Goal: Transaction & Acquisition: Subscribe to service/newsletter

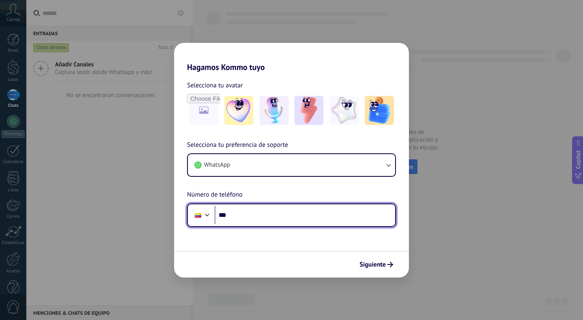
click at [207, 214] on div at bounding box center [207, 214] width 10 height 10
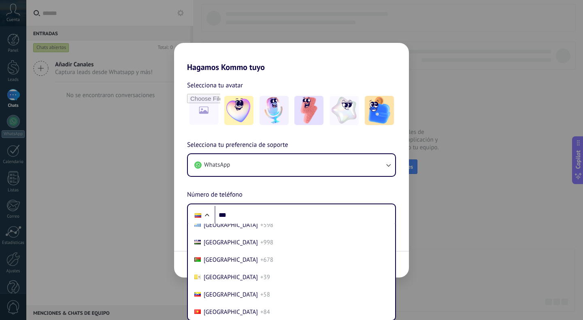
scroll to position [3521, 0]
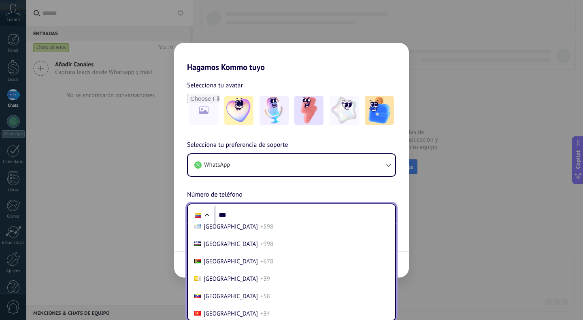
drag, startPoint x: 241, startPoint y: 251, endPoint x: 237, endPoint y: 242, distance: 8.9
click at [260, 213] on span "+1" at bounding box center [263, 210] width 6 height 8
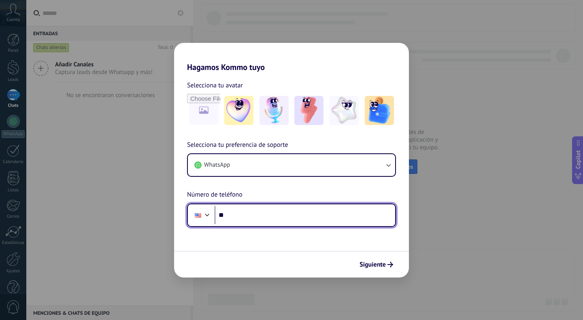
click at [242, 215] on input "**" at bounding box center [305, 215] width 181 height 19
type input "**********"
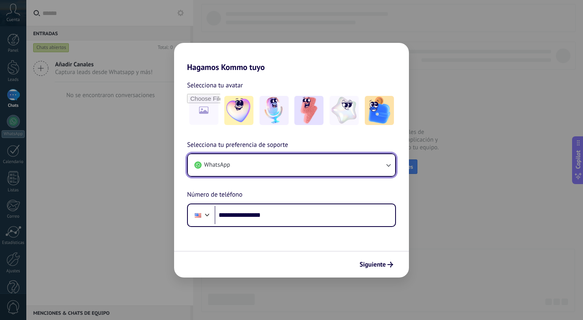
click at [386, 168] on icon "button" at bounding box center [388, 165] width 8 height 8
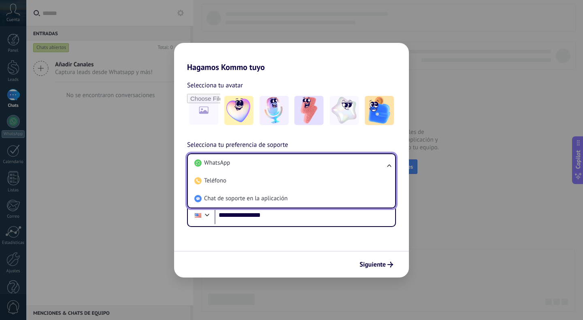
click at [386, 168] on ul "WhatsApp Teléfono Chat de soporte en la aplicación" at bounding box center [291, 180] width 209 height 55
click at [396, 235] on form "**********" at bounding box center [291, 175] width 235 height 206
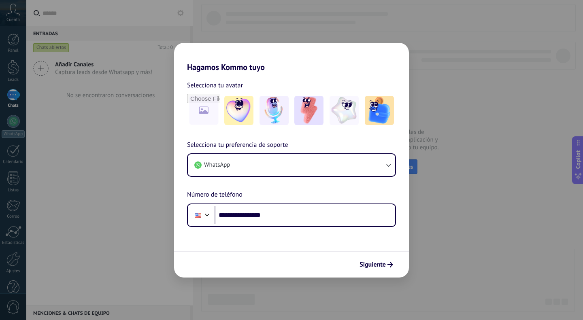
click at [384, 266] on span "Siguiente" at bounding box center [372, 265] width 26 height 6
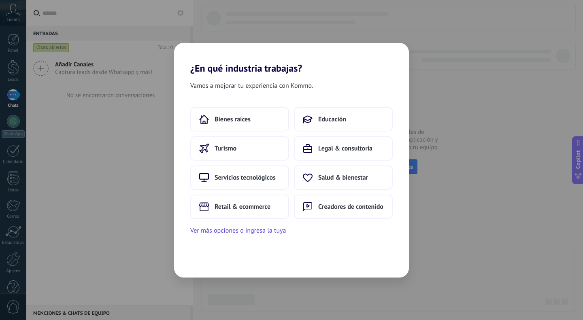
click at [252, 207] on span "Retail & ecommerce" at bounding box center [243, 207] width 56 height 8
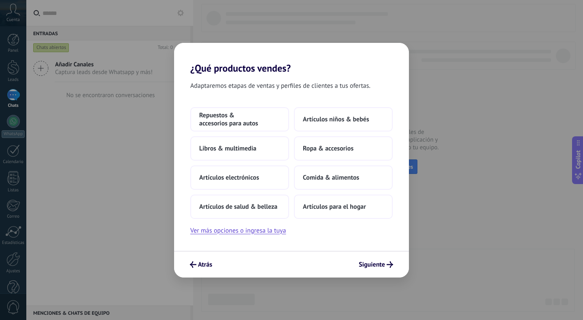
click at [330, 153] on button "Ropa & accesorios" at bounding box center [343, 148] width 99 height 24
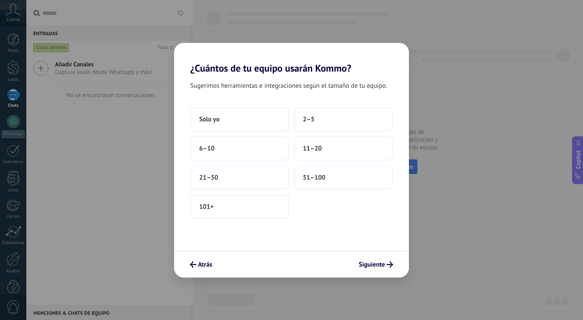
click at [315, 120] on button "2–5" at bounding box center [343, 119] width 99 height 24
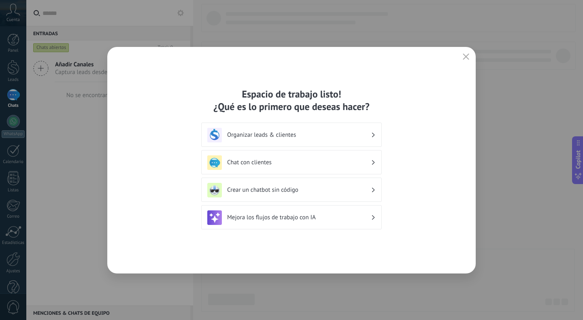
click at [469, 55] on button "button" at bounding box center [466, 56] width 11 height 11
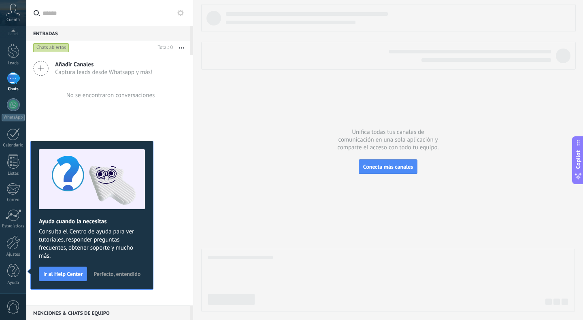
click at [128, 272] on span "Perfecto, entendido" at bounding box center [116, 274] width 47 height 6
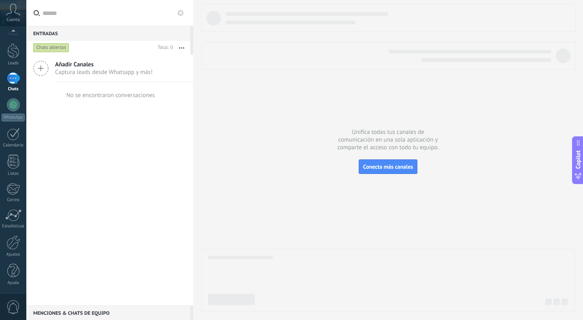
scroll to position [0, 0]
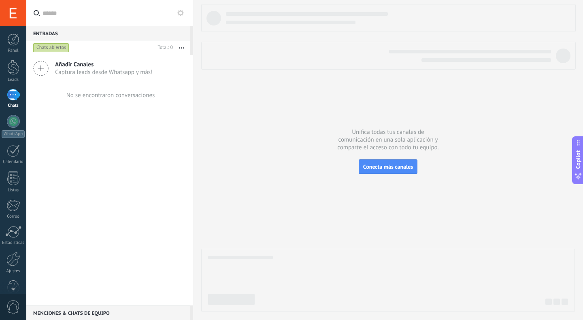
click at [389, 164] on span "Conecta más canales" at bounding box center [388, 166] width 50 height 7
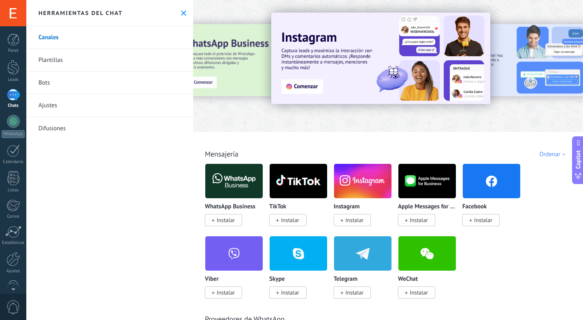
click at [223, 222] on span "Instalar" at bounding box center [226, 220] width 18 height 7
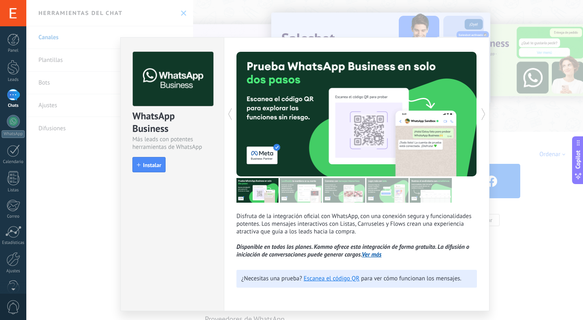
click at [516, 140] on div "WhatsApp Business Más leads con potentes herramientas de WhatsApp install Insta…" at bounding box center [304, 160] width 556 height 320
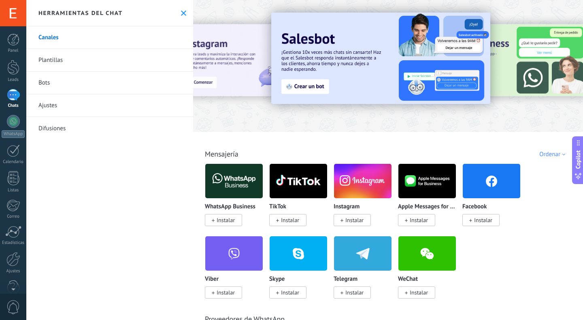
click at [227, 220] on span "Instalar" at bounding box center [226, 220] width 18 height 7
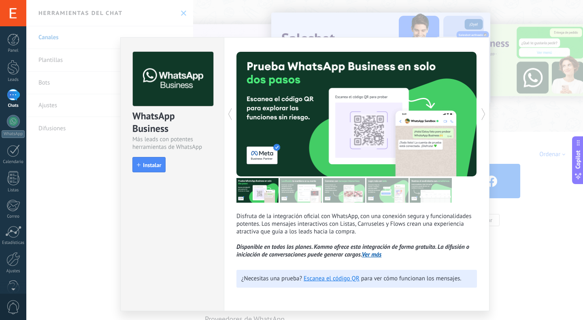
click at [152, 168] on span "Instalar" at bounding box center [152, 165] width 18 height 6
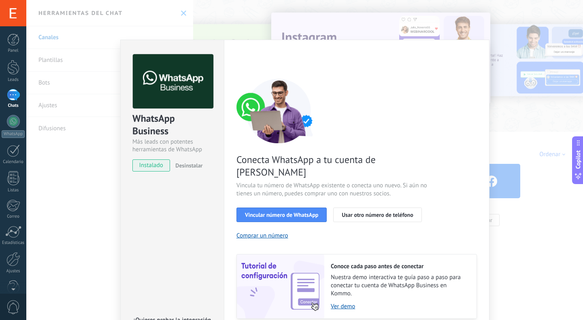
click at [297, 212] on span "Vincular número de WhatsApp" at bounding box center [281, 215] width 73 height 6
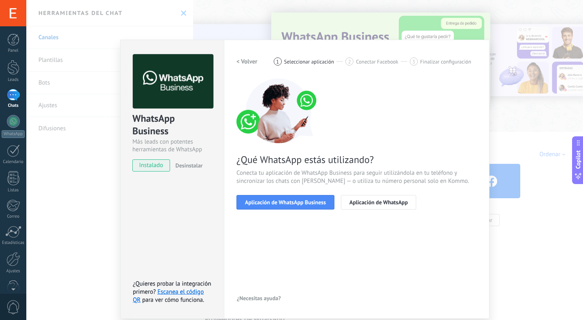
click at [291, 201] on span "Aplicación de WhatsApp Business" at bounding box center [285, 203] width 81 height 6
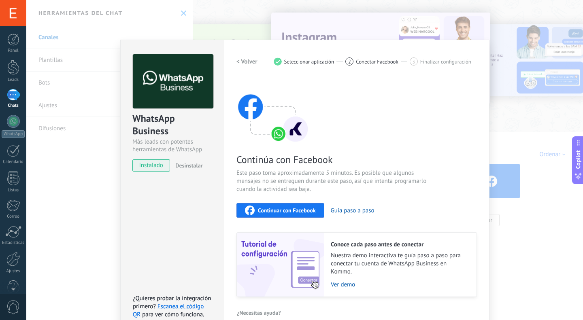
click at [295, 208] on span "Continuar con Facebook" at bounding box center [287, 211] width 58 height 6
click at [283, 210] on span "Continuar con Facebook" at bounding box center [287, 211] width 58 height 6
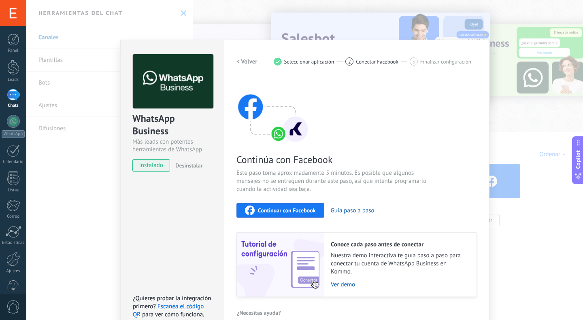
scroll to position [13, 0]
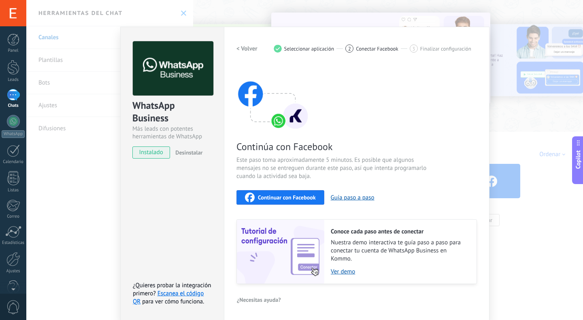
click at [83, 186] on div "WhatsApp Business Más leads con potentes herramientas de WhatsApp instalado Des…" at bounding box center [304, 160] width 556 height 320
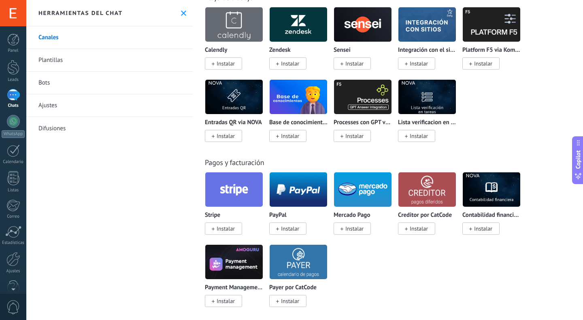
scroll to position [1289, 0]
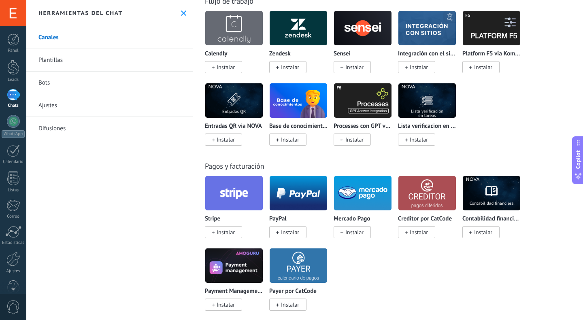
click at [16, 121] on div at bounding box center [13, 121] width 13 height 13
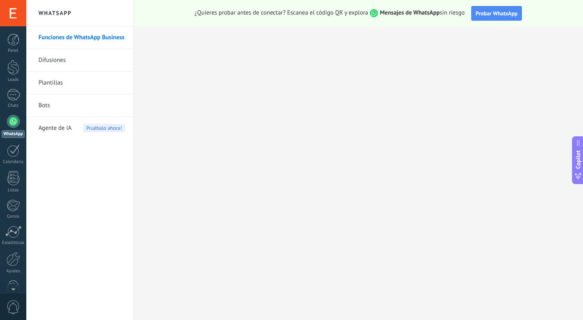
click at [58, 129] on span "Agente de IA" at bounding box center [54, 128] width 33 height 23
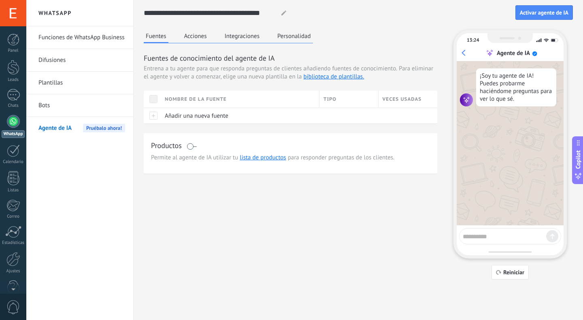
click at [87, 40] on link "Funciones de WhatsApp Business" at bounding box center [81, 37] width 87 height 23
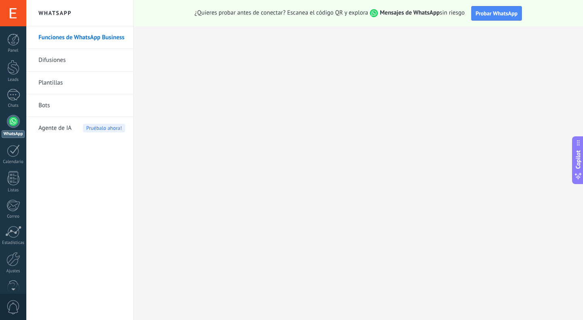
click at [59, 62] on link "Difusiones" at bounding box center [81, 60] width 87 height 23
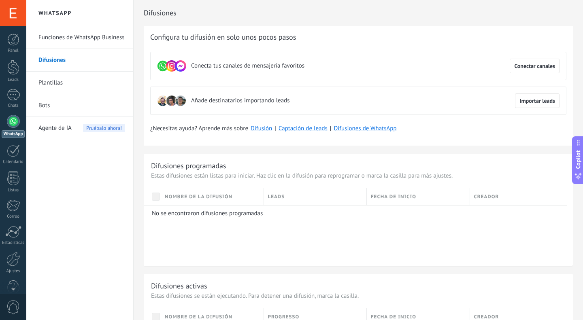
click at [532, 67] on span "Conectar canales" at bounding box center [534, 66] width 41 height 6
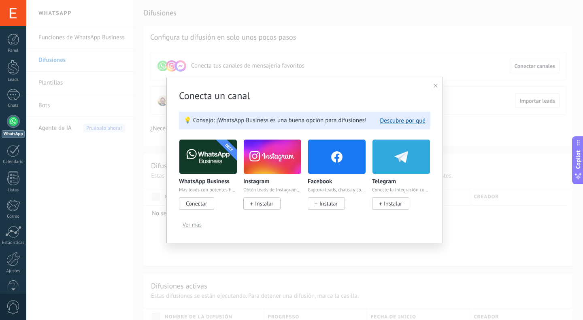
click at [193, 225] on span "Ver más" at bounding box center [192, 225] width 19 height 6
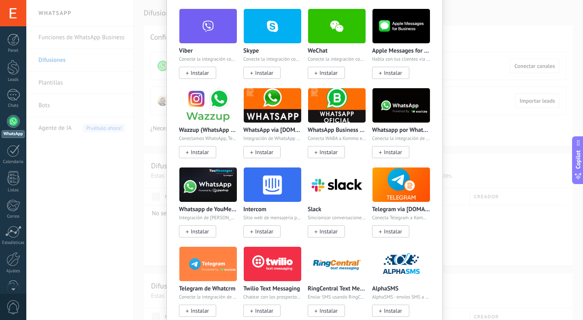
scroll to position [157, 0]
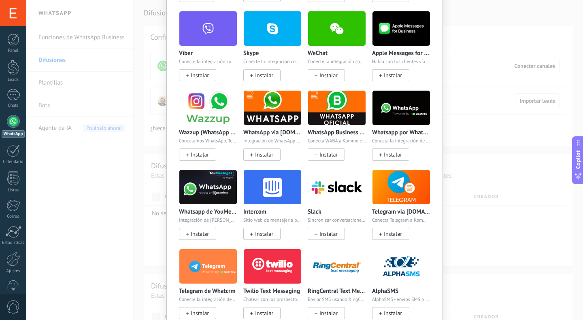
click at [342, 115] on img at bounding box center [336, 107] width 57 height 39
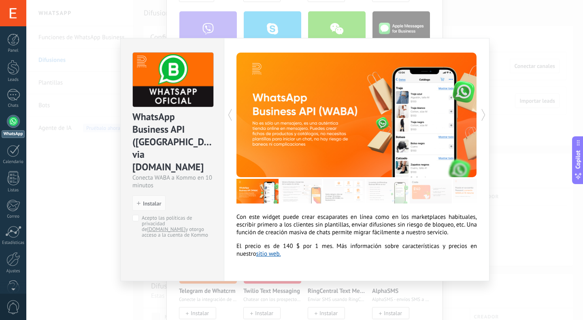
click at [92, 213] on div "WhatsApp Business API ([GEOGRAPHIC_DATA]) via [DOMAIN_NAME] Conecta WABA a Komm…" at bounding box center [304, 160] width 556 height 320
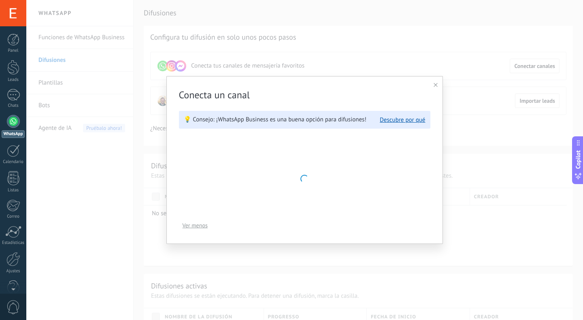
scroll to position [0, 0]
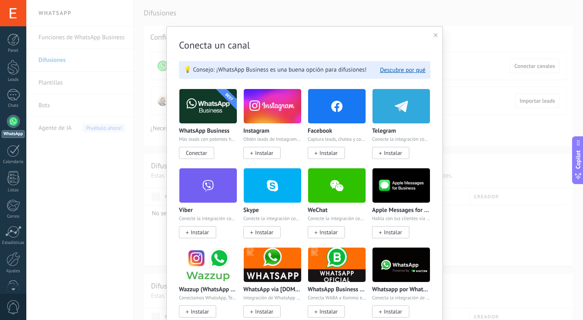
click at [206, 116] on img at bounding box center [207, 106] width 57 height 39
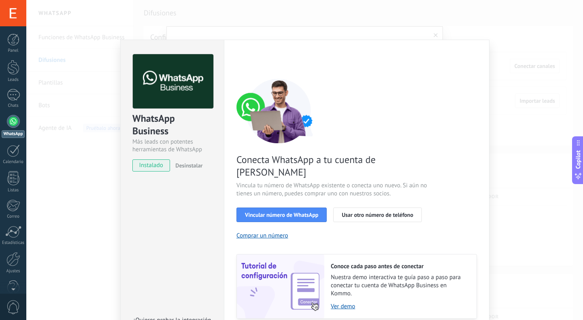
scroll to position [23, 0]
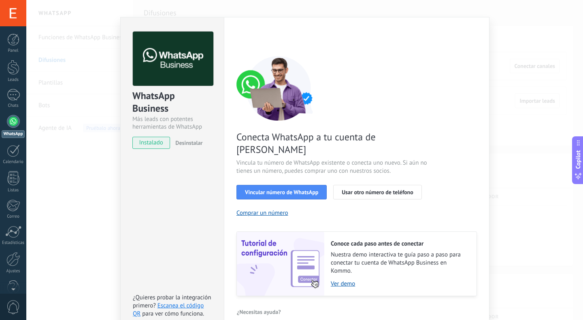
click at [258, 309] on span "¿Necesitas ayuda?" at bounding box center [259, 312] width 44 height 6
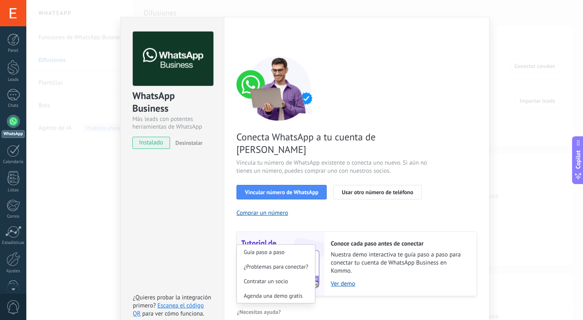
click at [444, 291] on div "< Volver 1 Seleccionar aplicación 2 Conectar Facebook 3 Finalizar configuración…" at bounding box center [356, 175] width 240 height 287
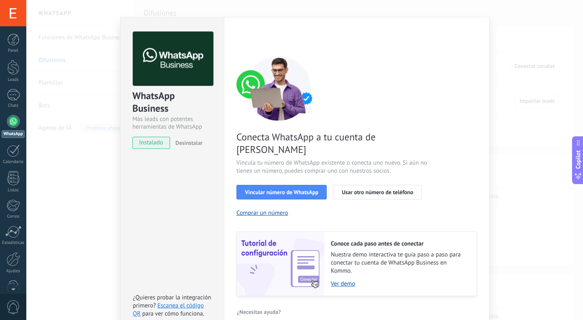
click at [295, 189] on span "Vincular número de WhatsApp" at bounding box center [281, 192] width 73 height 6
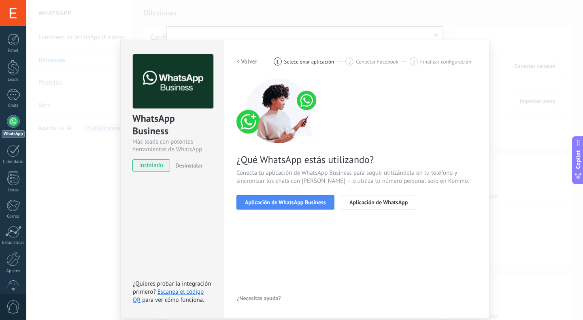
scroll to position [0, 0]
click at [85, 220] on div "WhatsApp Business Más leads con potentes herramientas de WhatsApp instalado Des…" at bounding box center [304, 160] width 556 height 320
